Goal: Find specific page/section: Find specific page/section

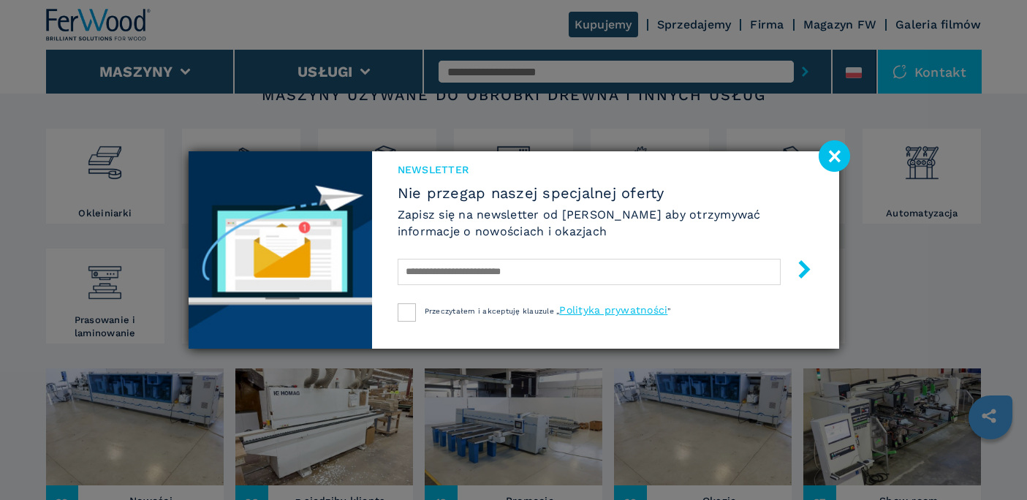
scroll to position [292, 0]
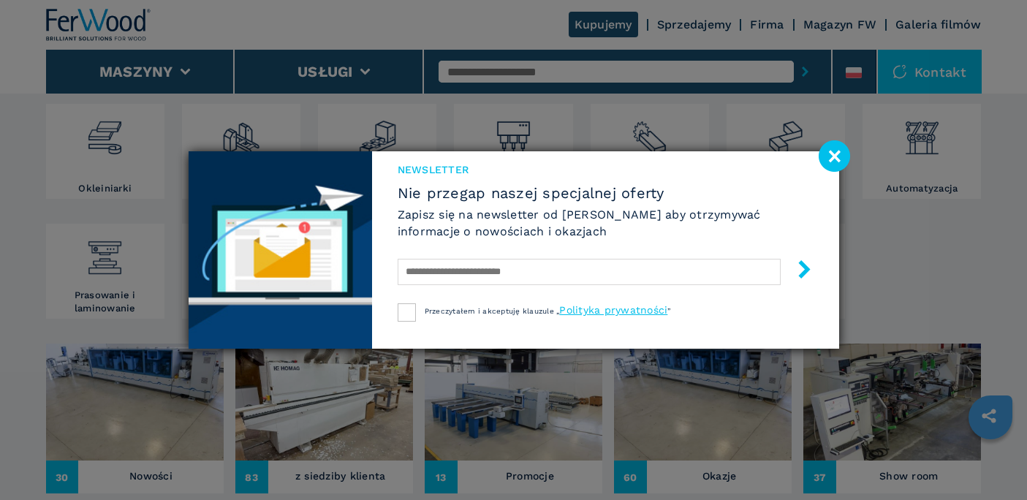
click at [831, 151] on image at bounding box center [834, 155] width 31 height 31
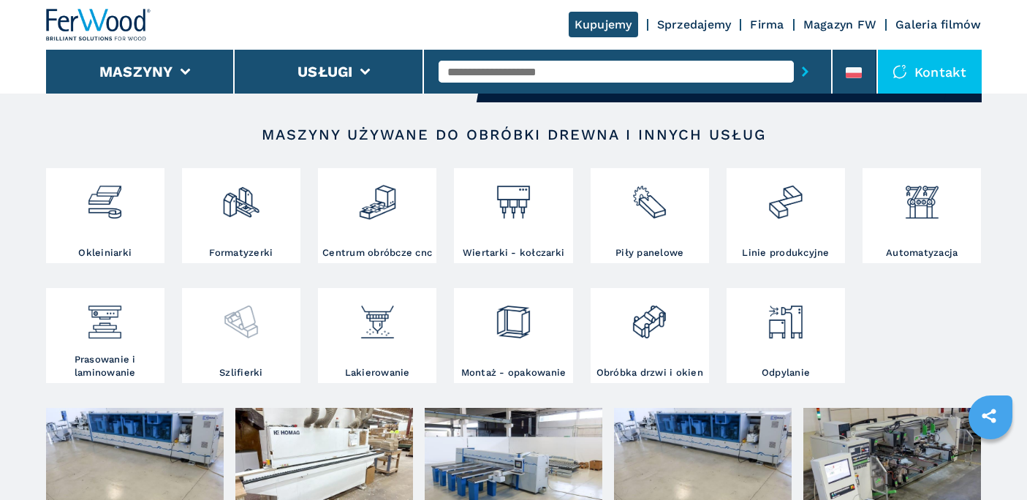
scroll to position [263, 0]
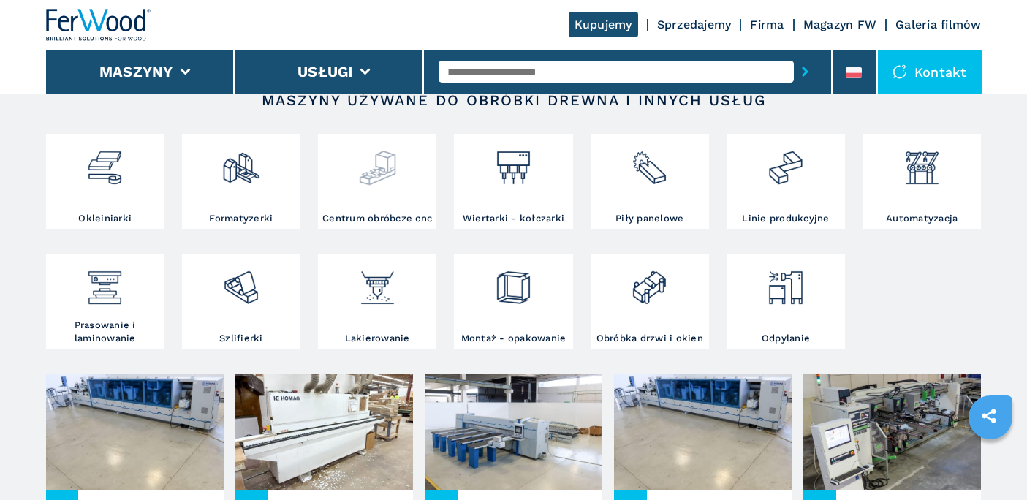
click at [363, 179] on img at bounding box center [377, 162] width 39 height 50
click at [374, 218] on h3 "Centrum obróbcze cnc" at bounding box center [377, 218] width 110 height 13
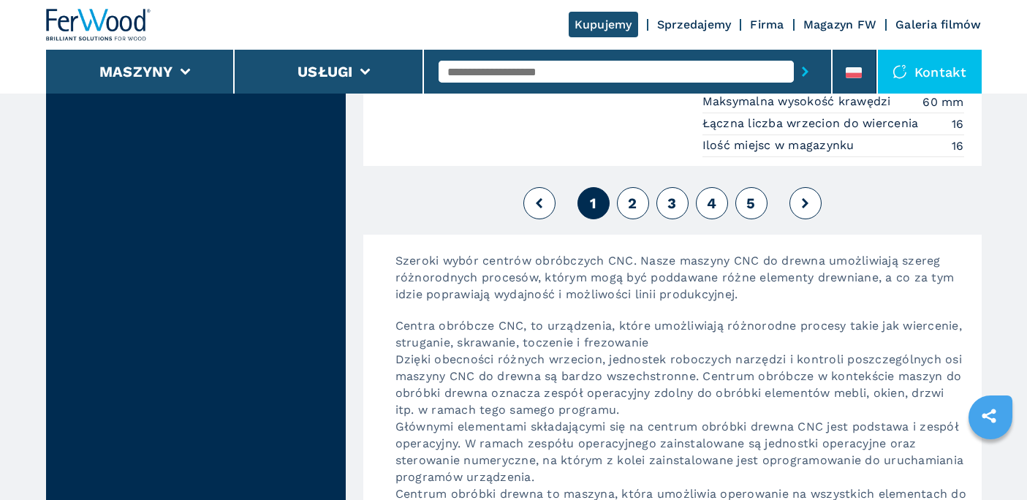
scroll to position [3876, 0]
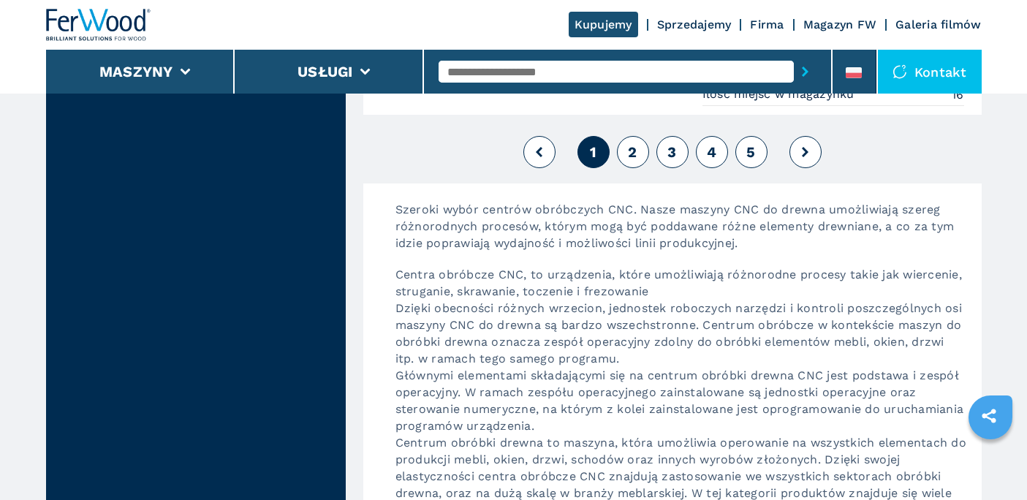
click at [638, 151] on button "2" at bounding box center [633, 152] width 32 height 32
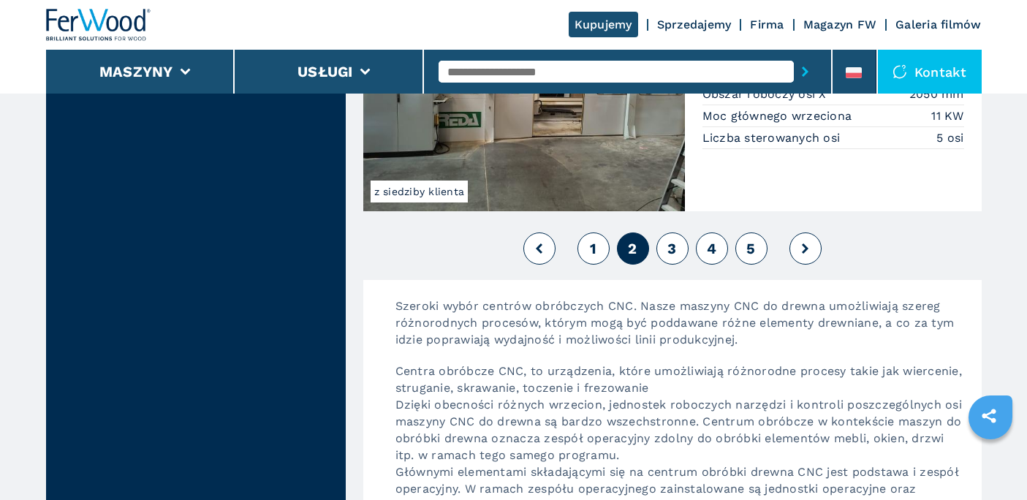
scroll to position [3876, 0]
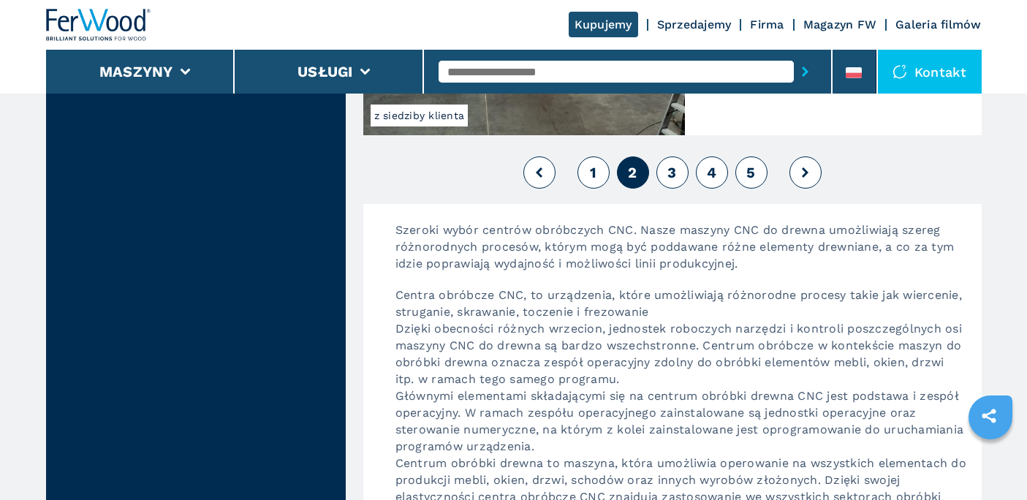
click at [672, 176] on span "3" at bounding box center [672, 173] width 9 height 18
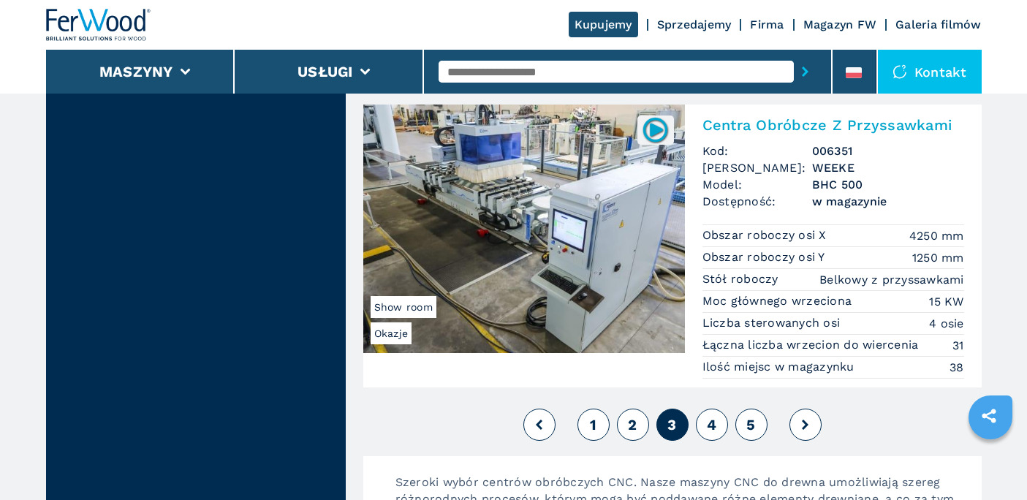
scroll to position [3876, 0]
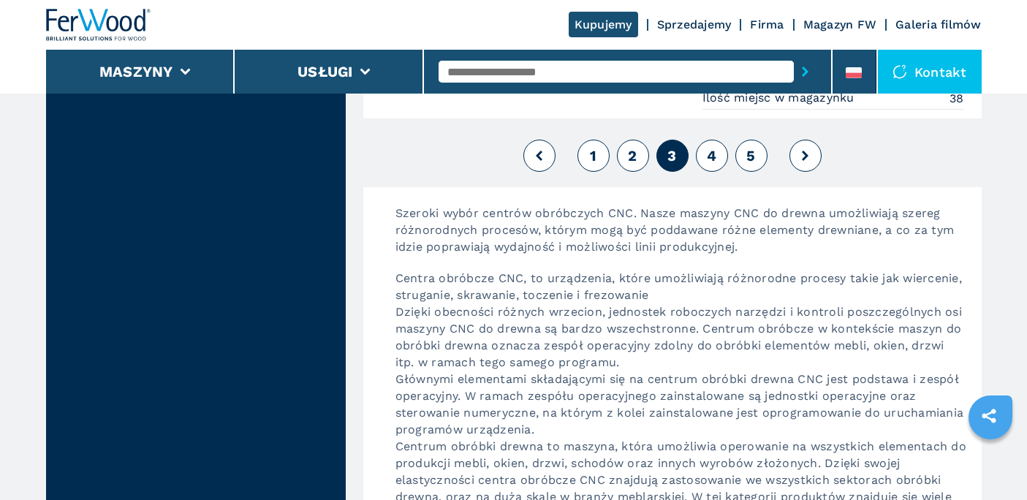
click at [710, 162] on span "4" at bounding box center [712, 156] width 10 height 18
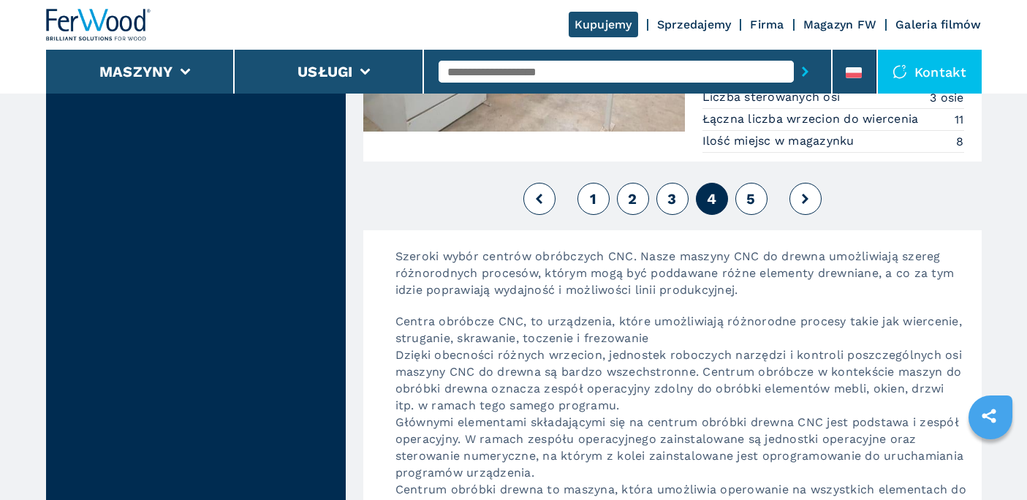
scroll to position [3802, 0]
